Goal: Task Accomplishment & Management: Manage account settings

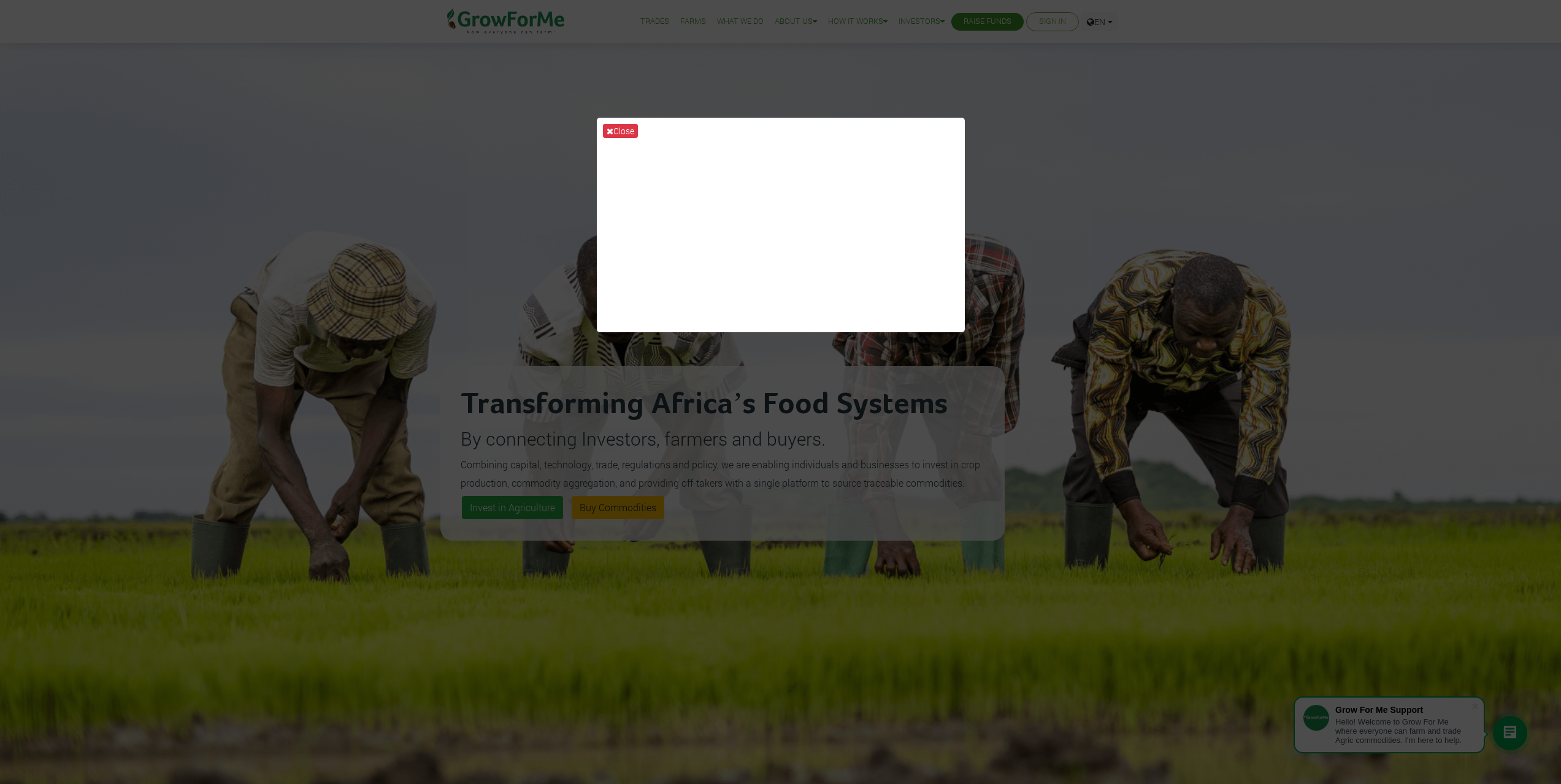
click at [557, 304] on div "Close" at bounding box center [780, 392] width 1561 height 784
click at [1056, 359] on div "Close" at bounding box center [780, 392] width 1561 height 784
click at [567, 449] on div "Close" at bounding box center [780, 392] width 1561 height 784
click at [623, 130] on button "Close" at bounding box center [620, 130] width 35 height 14
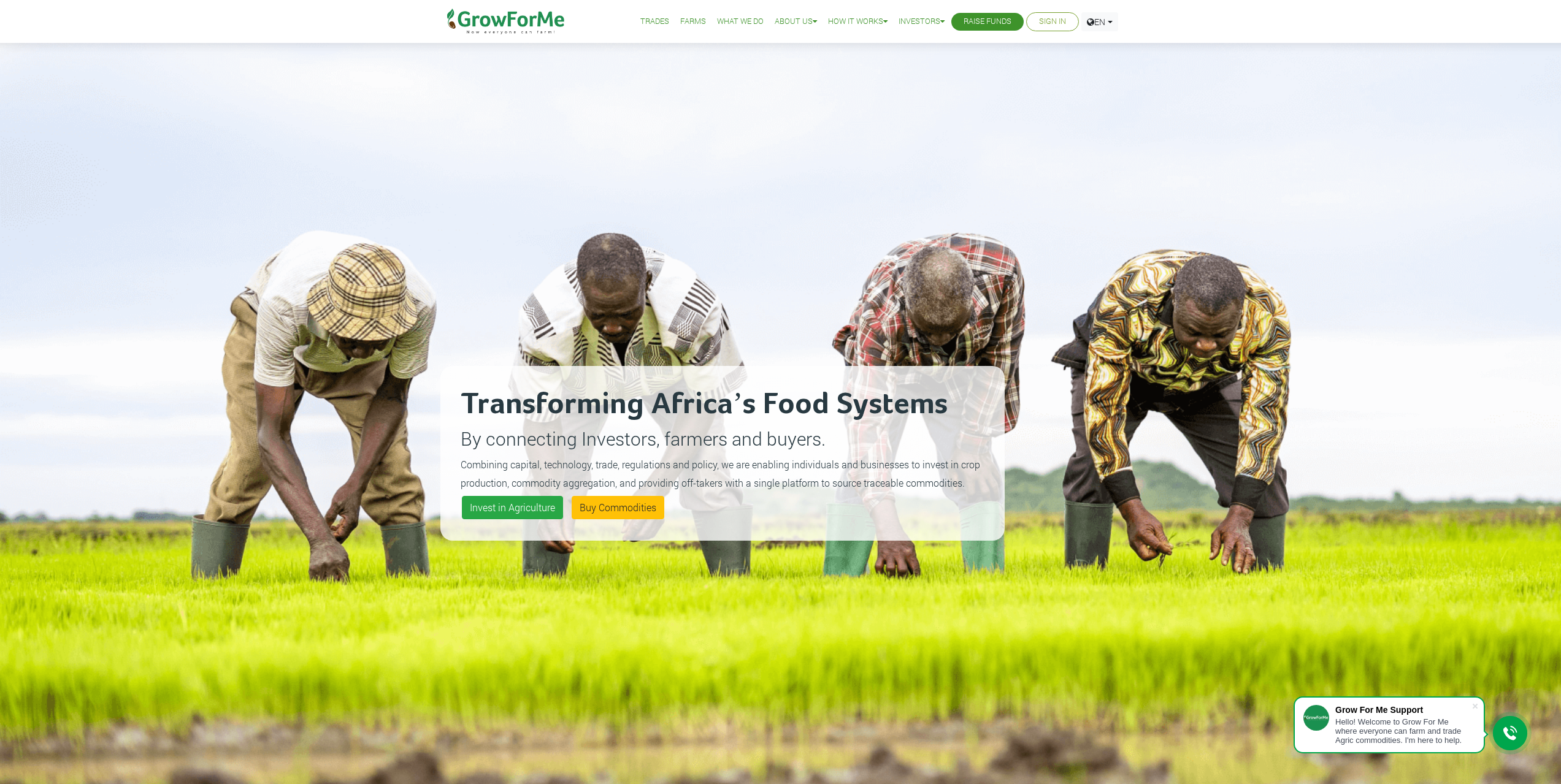
click at [1041, 20] on link "Sign In" at bounding box center [1053, 22] width 27 height 13
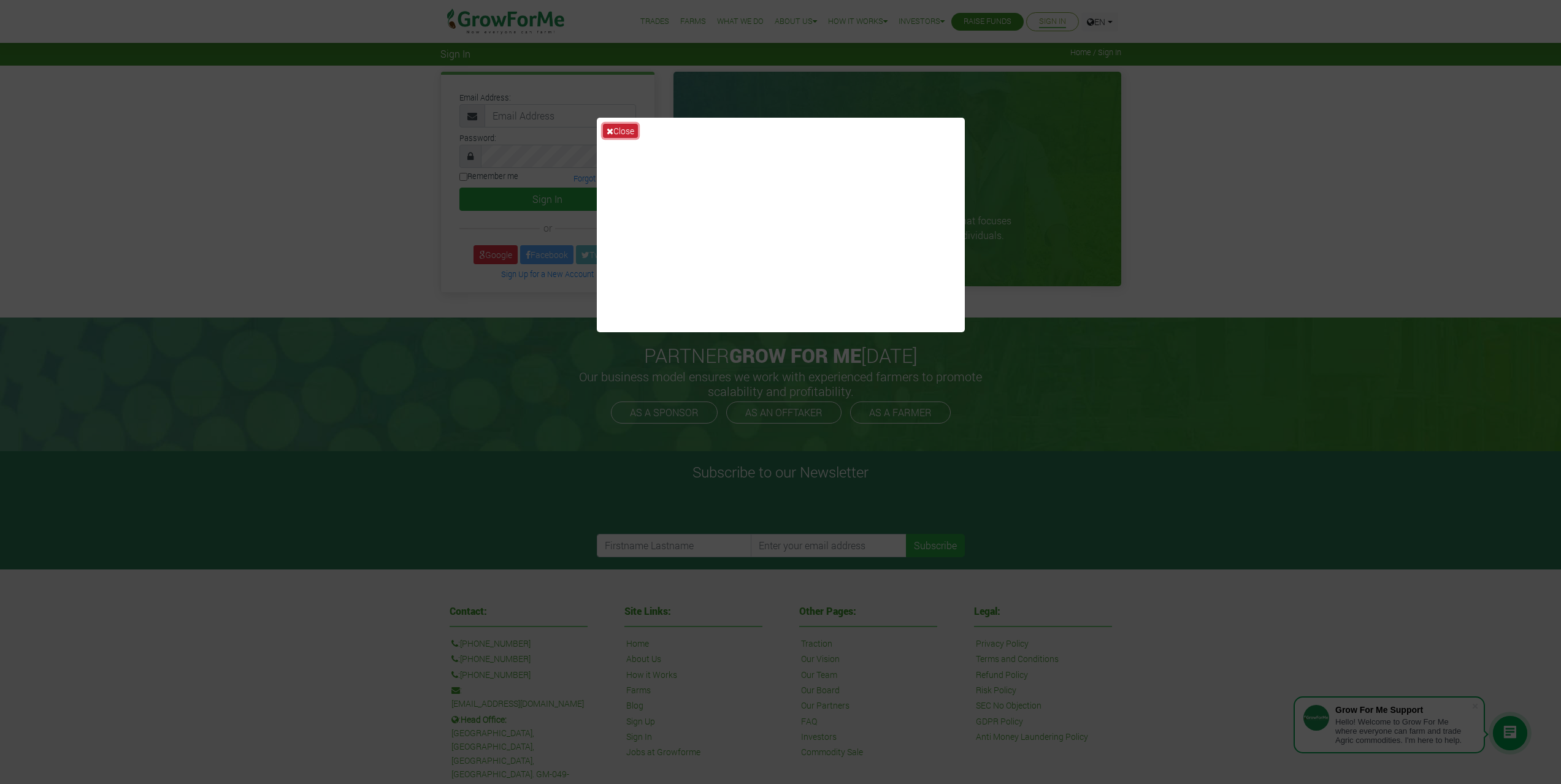
click at [618, 133] on button "Close" at bounding box center [620, 130] width 35 height 14
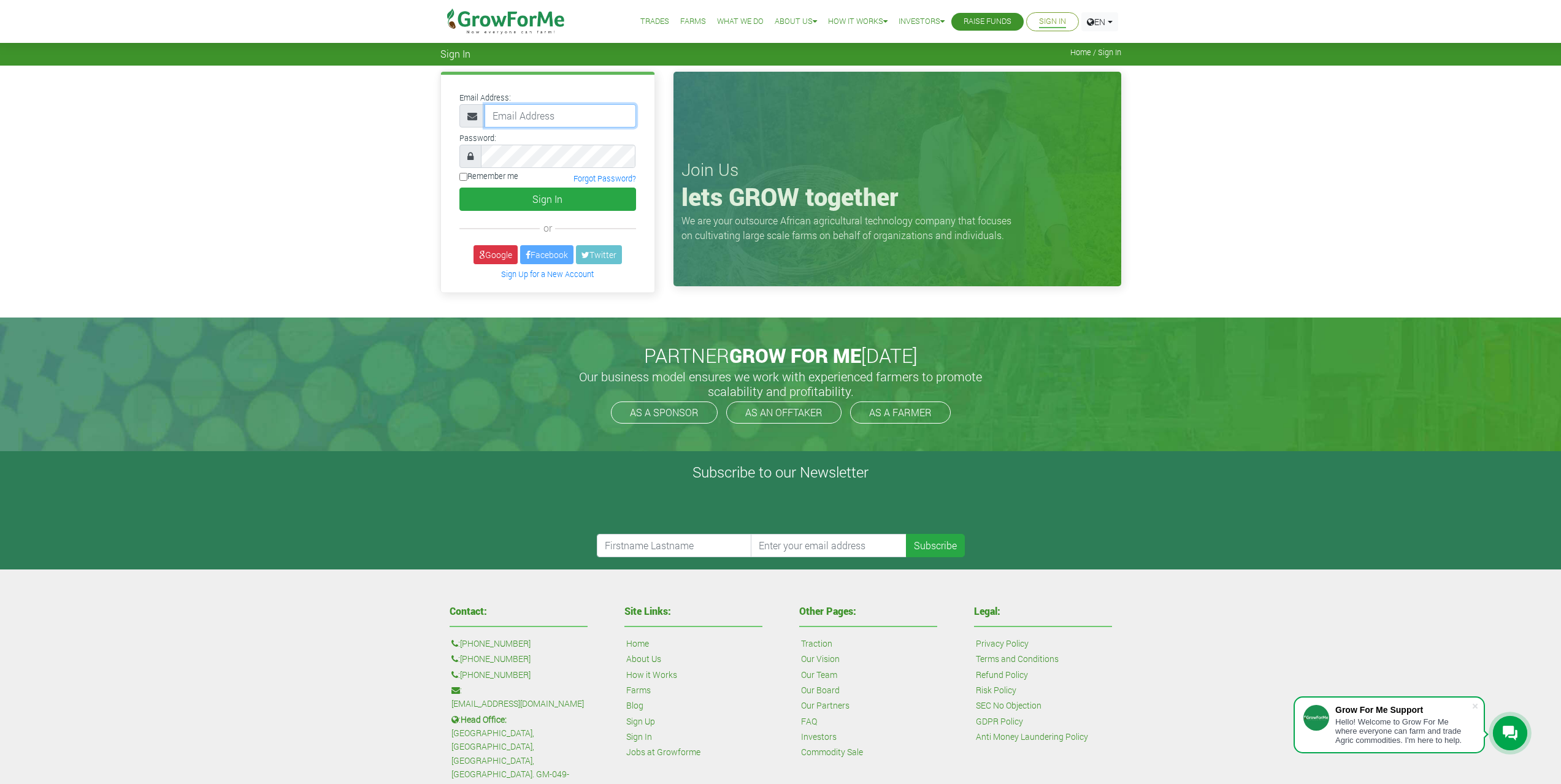
click at [526, 110] on input "email" at bounding box center [560, 116] width 151 height 23
type input "233257417283@growforme.com"
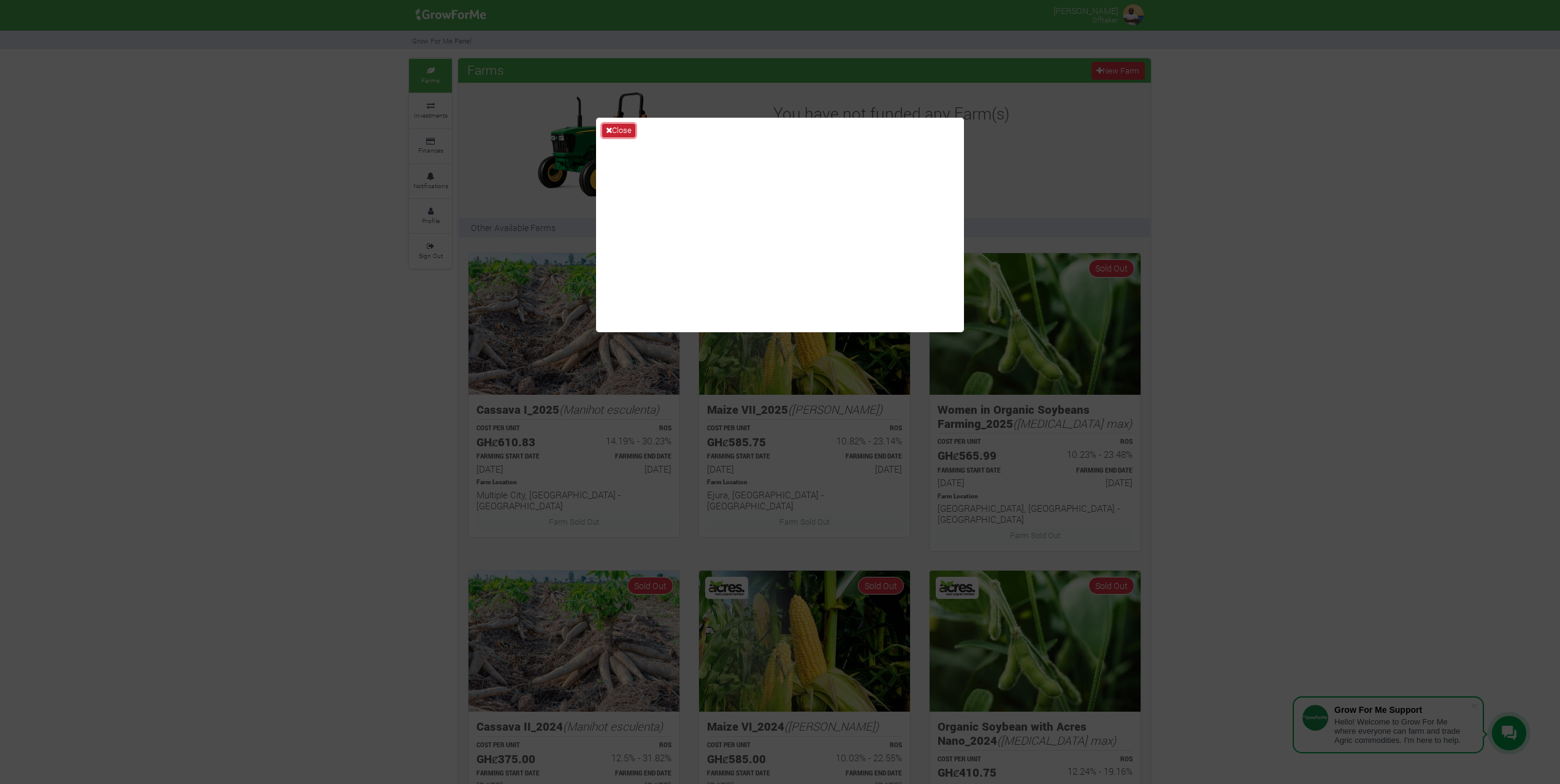
click at [613, 127] on button "Close" at bounding box center [619, 130] width 33 height 14
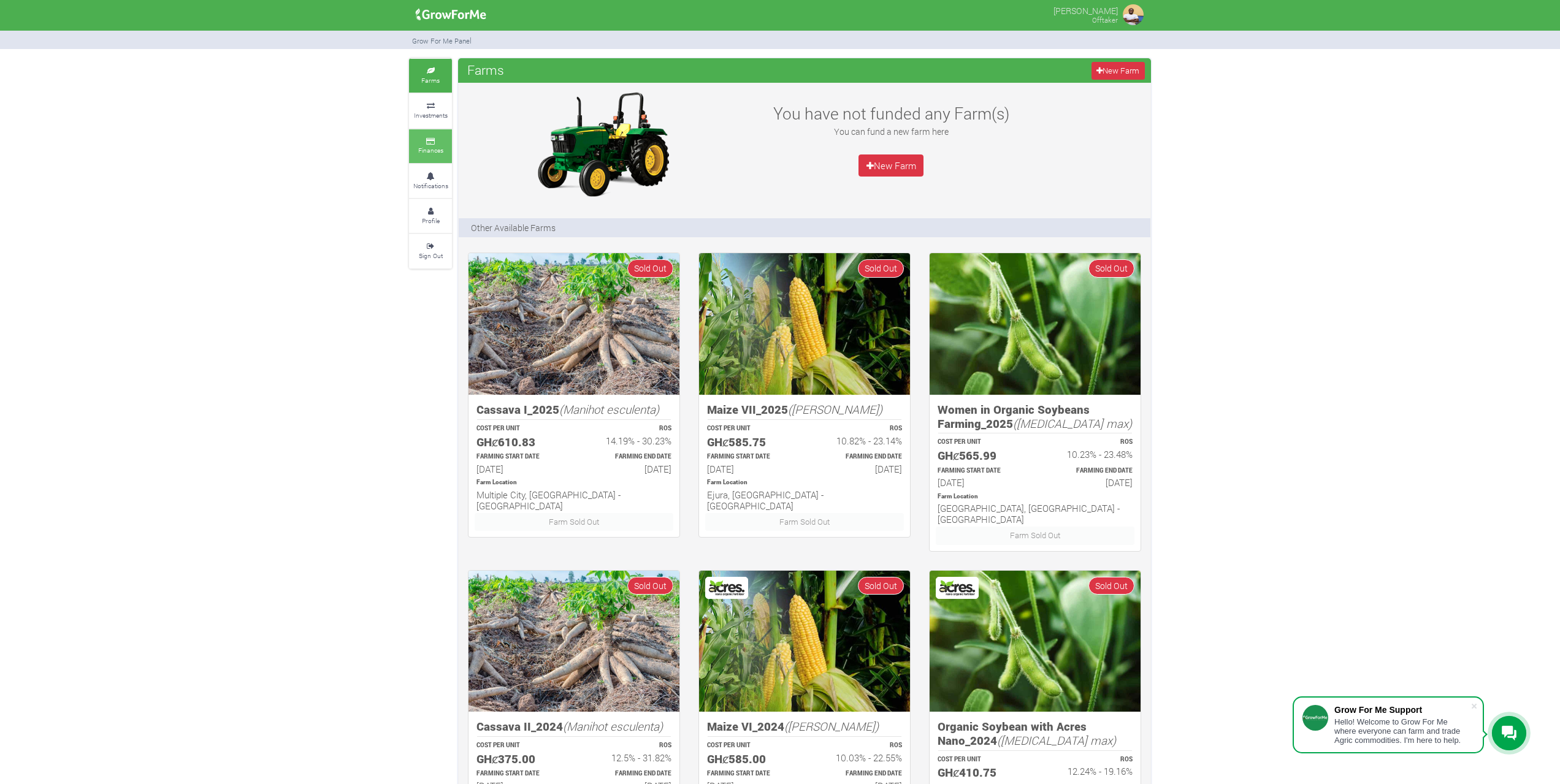
click at [444, 151] on link "Finances" at bounding box center [430, 146] width 43 height 34
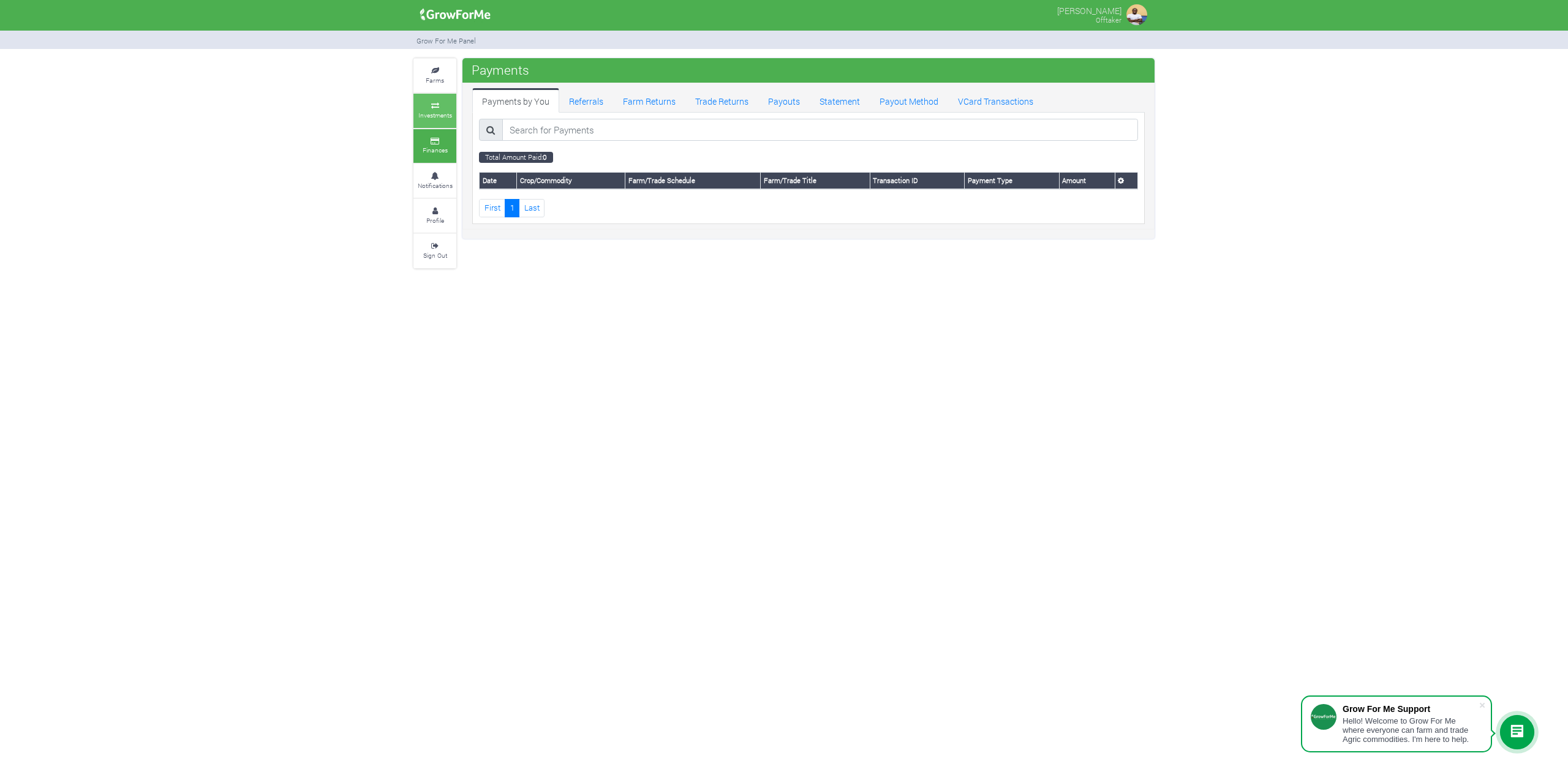
click at [422, 121] on link "Investments" at bounding box center [435, 110] width 43 height 34
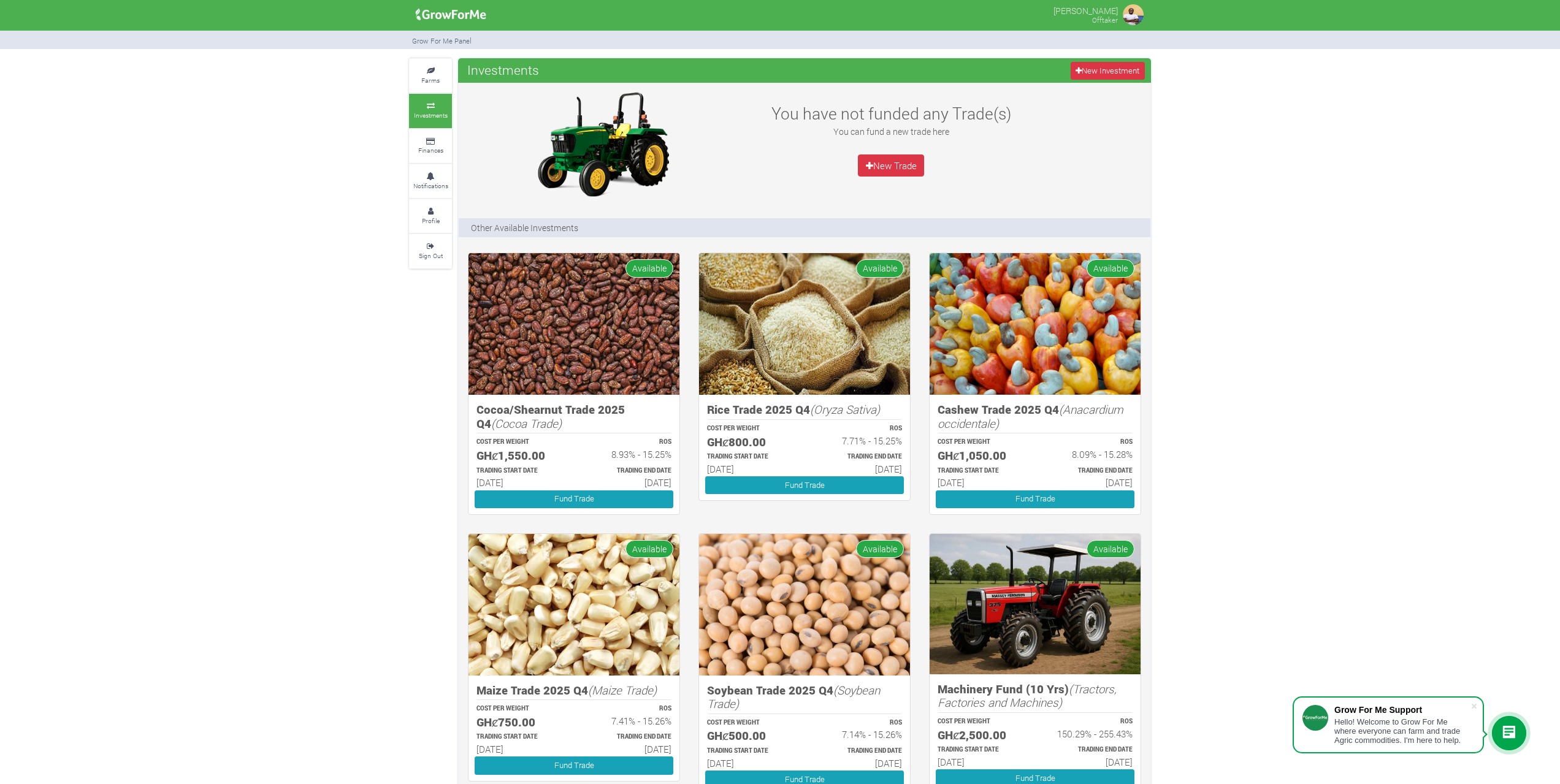
click at [578, 334] on img at bounding box center [573, 324] width 211 height 141
click at [567, 412] on h5 "Cocoa/Shearnut Trade 2025 Q4 (Cocoa Trade)" at bounding box center [573, 416] width 195 height 28
click at [513, 462] on h5 "GHȼ1,550.00" at bounding box center [519, 455] width 87 height 14
click at [536, 468] on p "TRADING START DATE" at bounding box center [519, 471] width 87 height 9
click at [606, 470] on p "TRADING END DATE" at bounding box center [628, 471] width 87 height 9
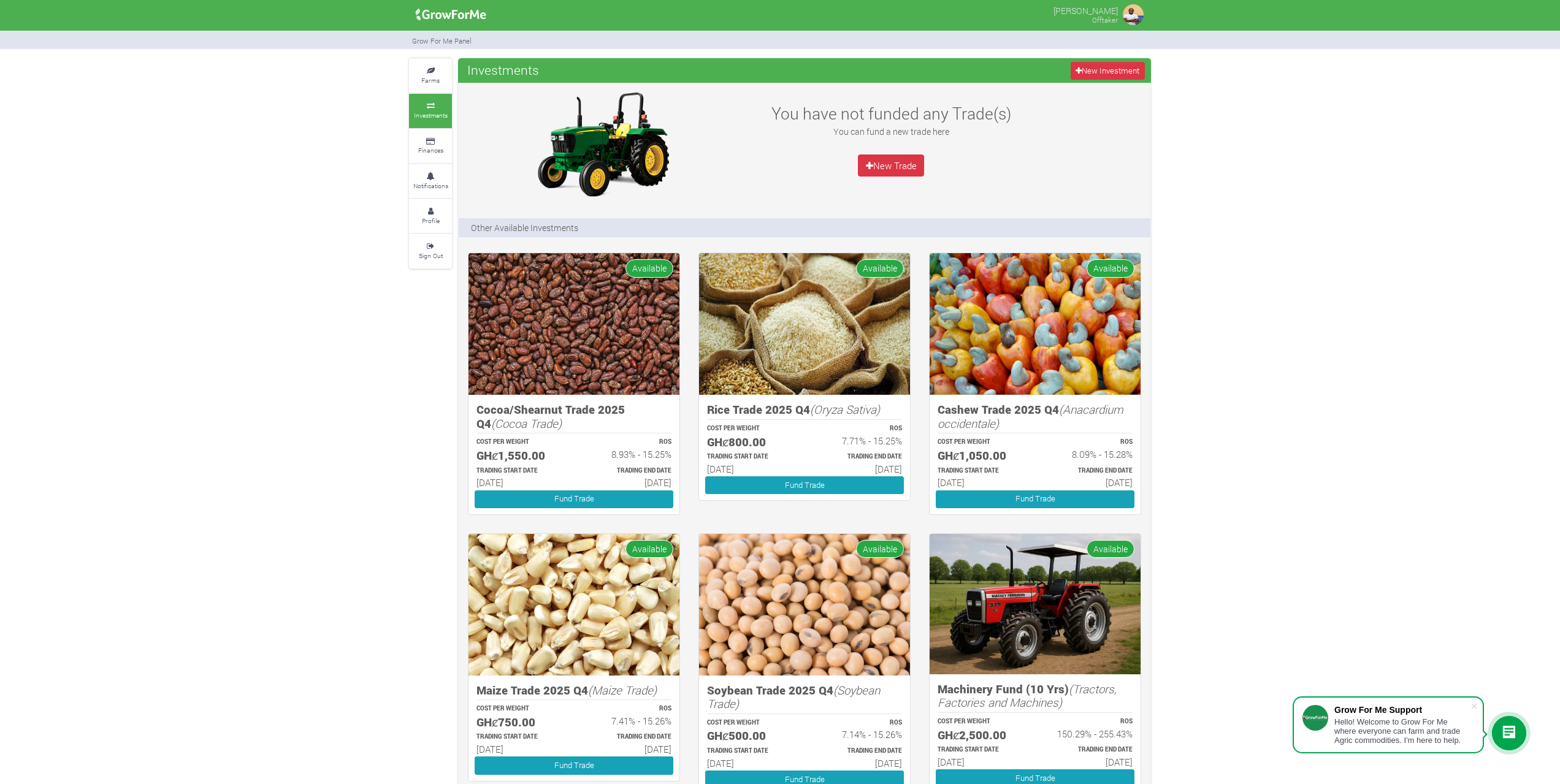
click at [648, 267] on span "Available" at bounding box center [649, 268] width 48 height 18
